Goal: Task Accomplishment & Management: Use online tool/utility

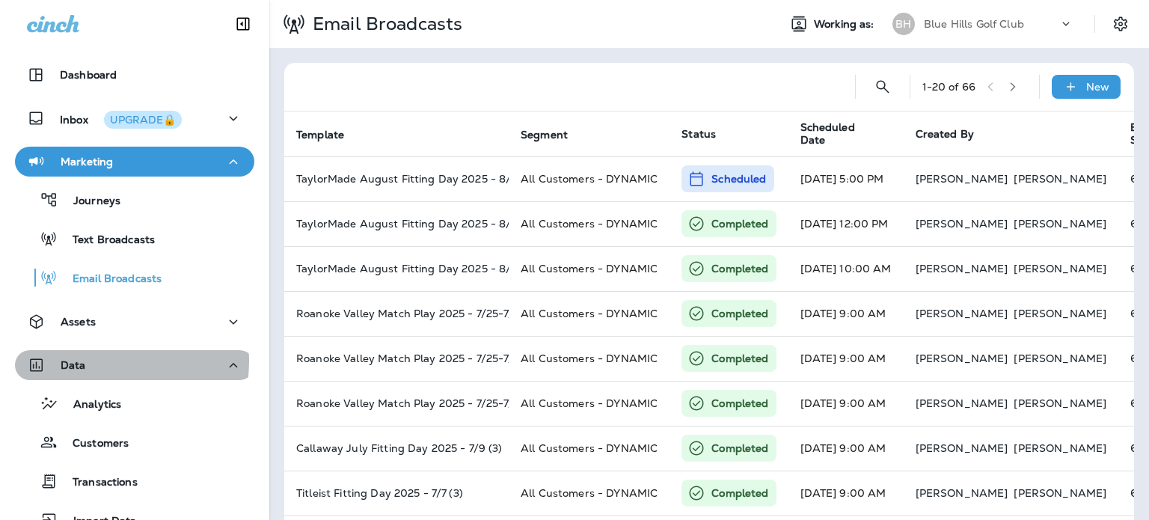
click at [103, 361] on div "Data" at bounding box center [134, 365] width 215 height 19
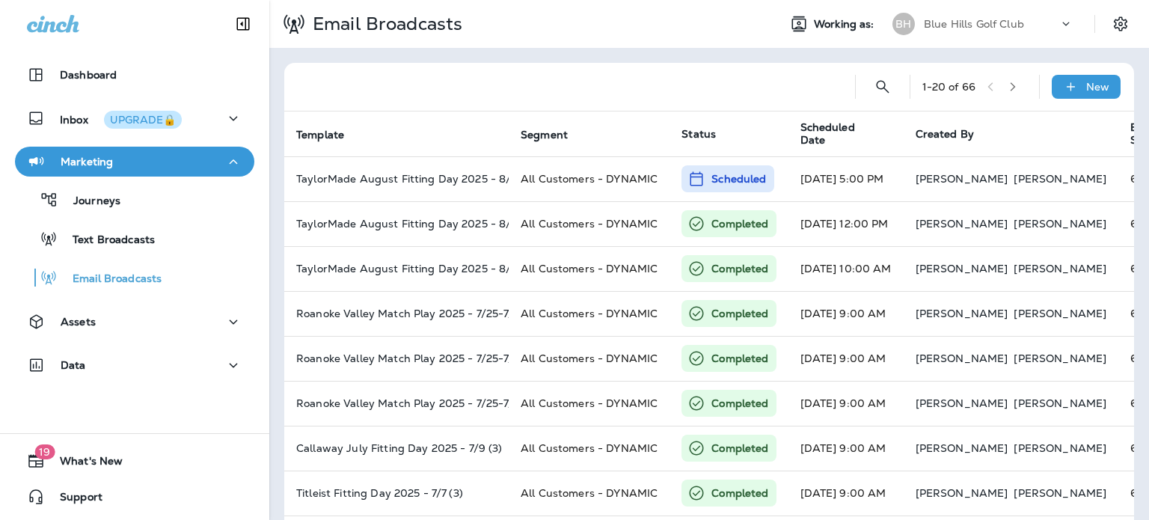
click at [116, 367] on div "Data" at bounding box center [134, 365] width 215 height 19
click at [120, 322] on div "Assets" at bounding box center [134, 322] width 215 height 19
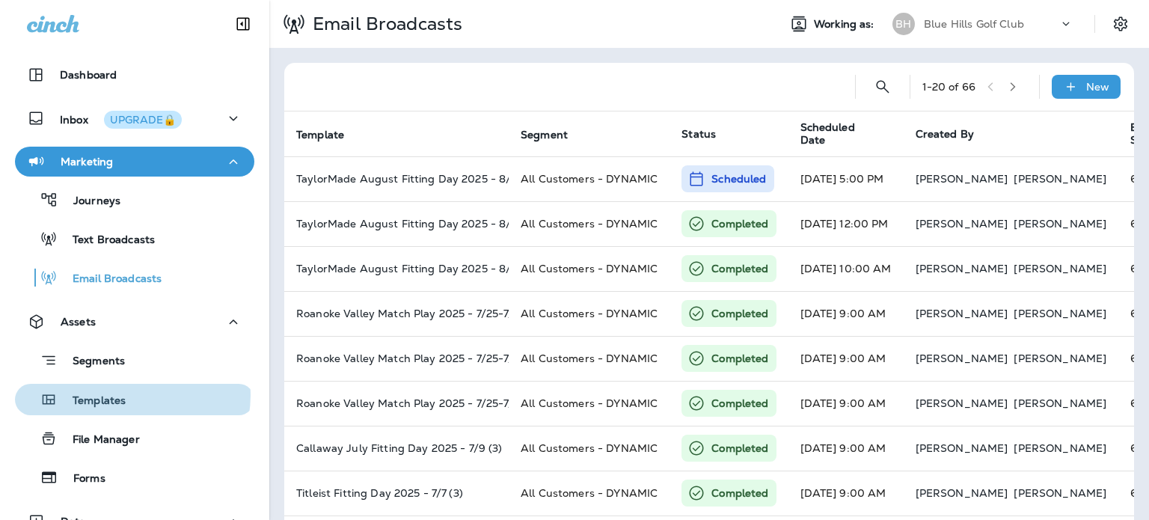
click at [132, 395] on div "Templates" at bounding box center [134, 399] width 227 height 22
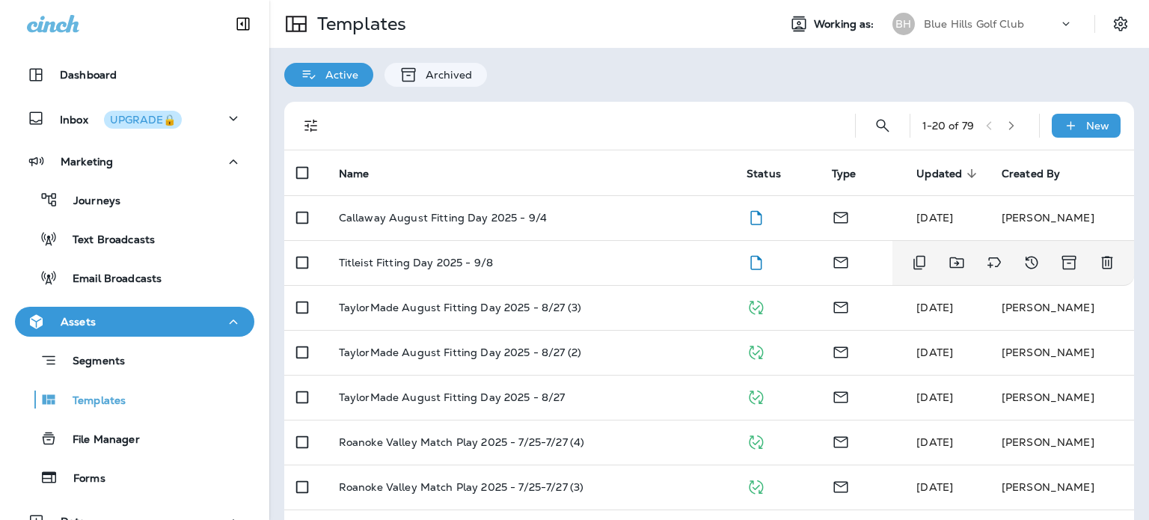
click at [616, 254] on td "Titleist Fitting Day 2025 - 9/8" at bounding box center [531, 262] width 408 height 45
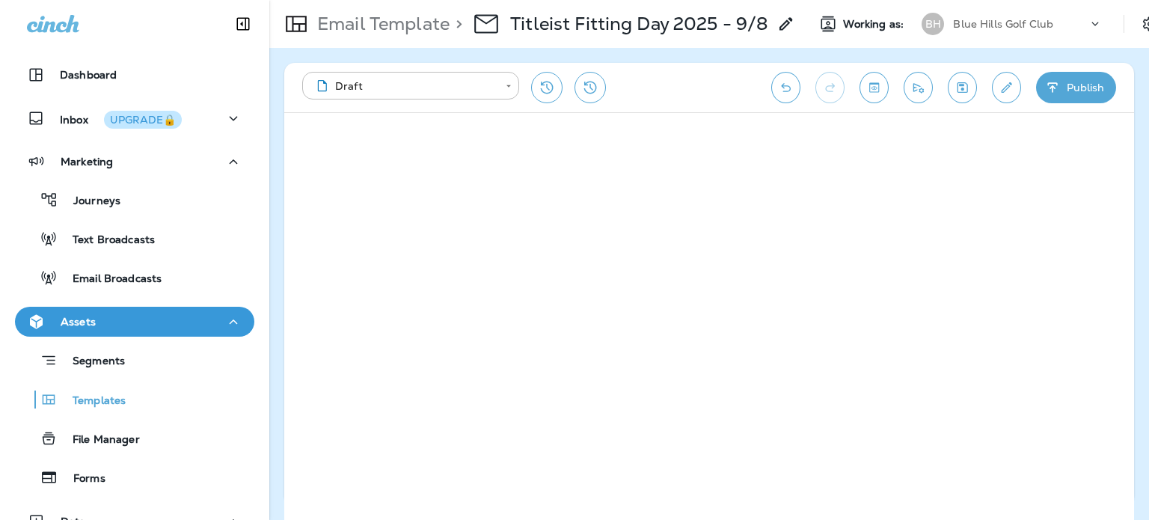
click at [363, 34] on div "Email Template > Titleist Fitting Day 2025 - 9/8" at bounding box center [532, 24] width 526 height 42
click at [369, 19] on p "Email Template" at bounding box center [380, 24] width 138 height 22
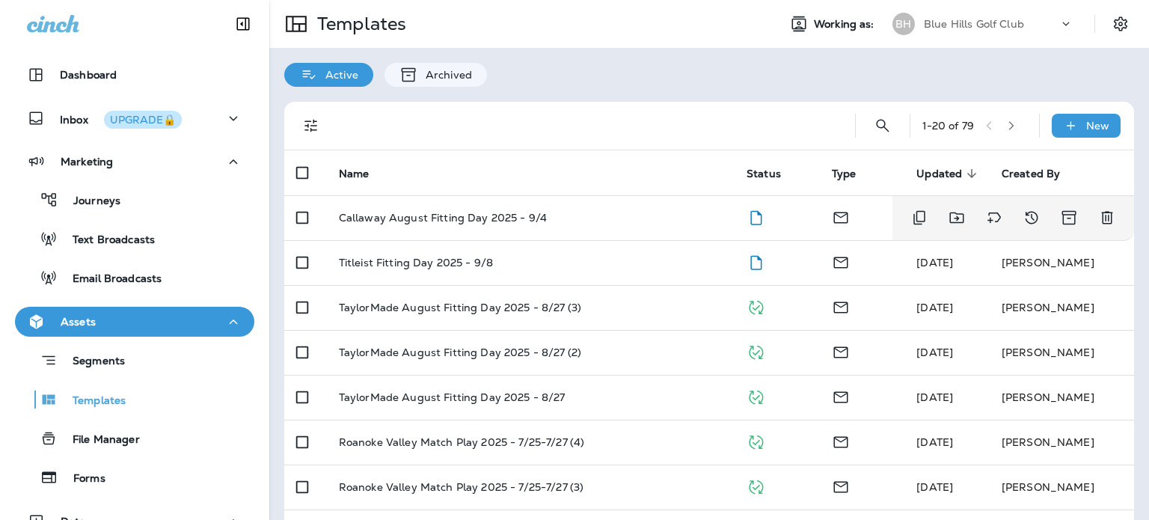
click at [628, 230] on td "Callaway August Fitting Day 2025 - 9/4" at bounding box center [531, 217] width 408 height 45
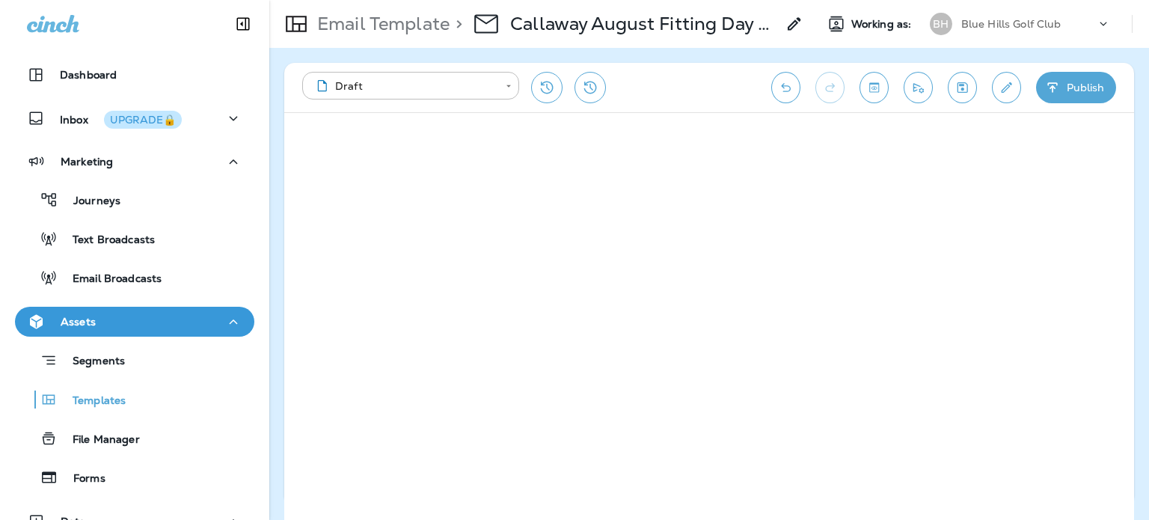
click at [381, 10] on div "Email Template > Callaway August Fitting Day 2025 - 9/4" at bounding box center [536, 24] width 534 height 42
click at [378, 23] on p "Email Template" at bounding box center [380, 24] width 138 height 22
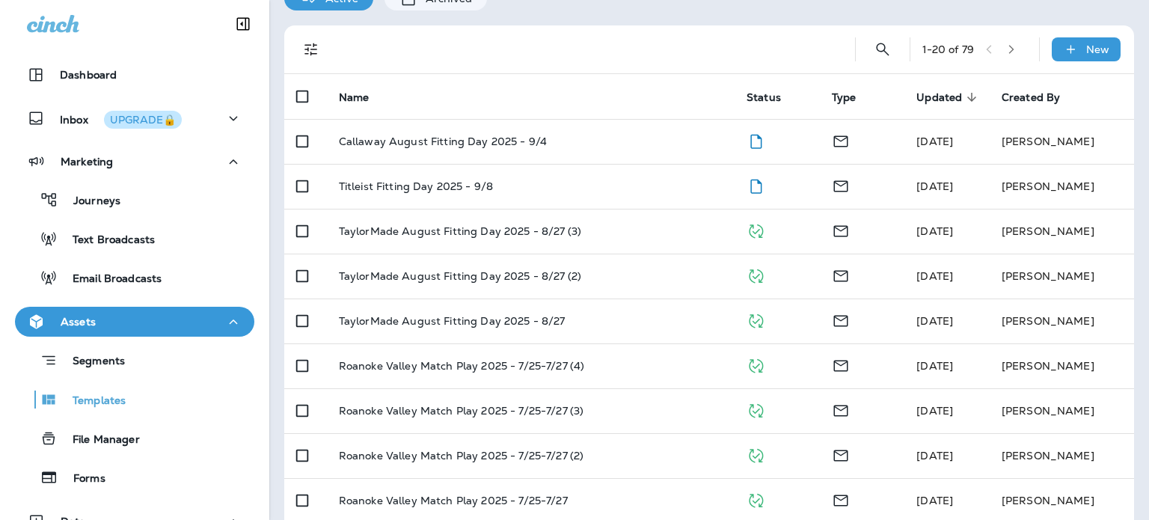
scroll to position [150, 0]
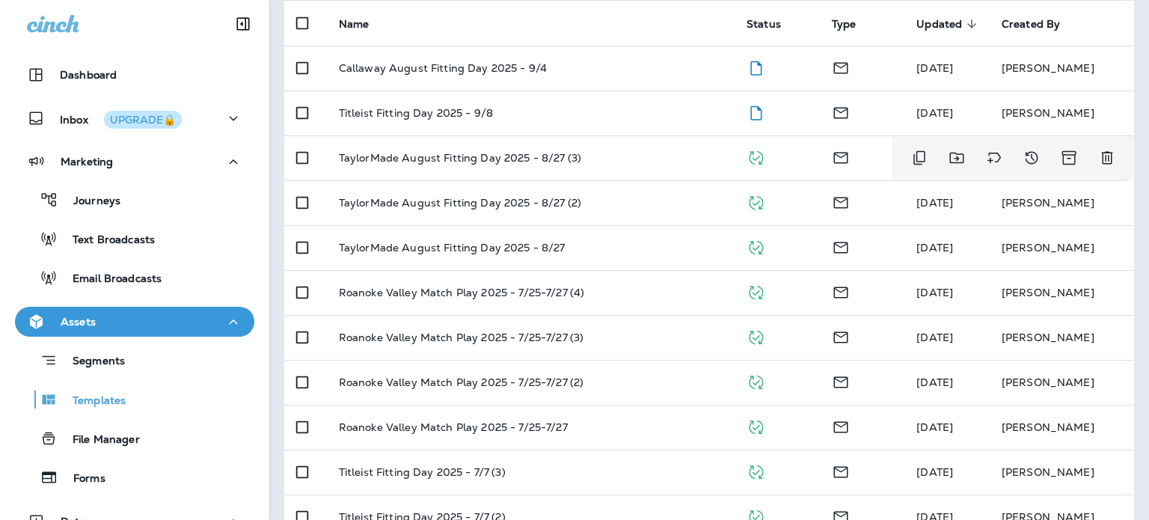
click at [601, 153] on div "TaylorMade August Fitting Day 2025 - 8/27 (3)" at bounding box center [531, 158] width 384 height 12
